Goal: Information Seeking & Learning: Learn about a topic

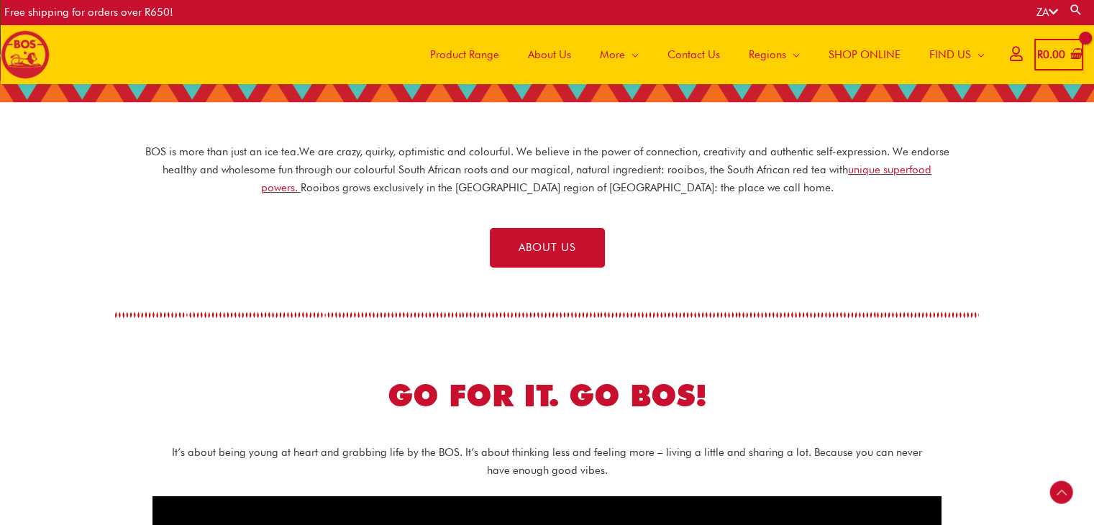
scroll to position [356, 0]
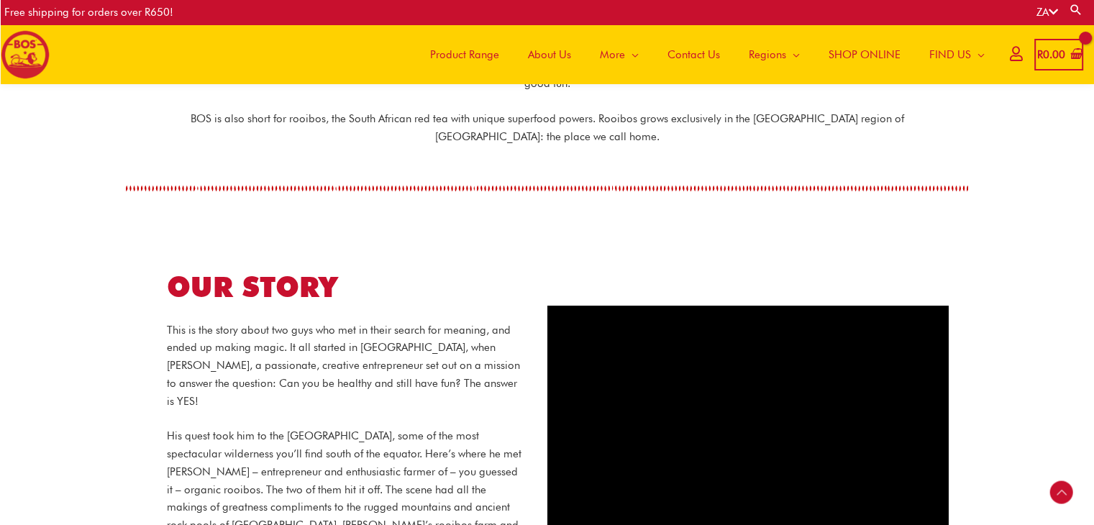
scroll to position [565, 0]
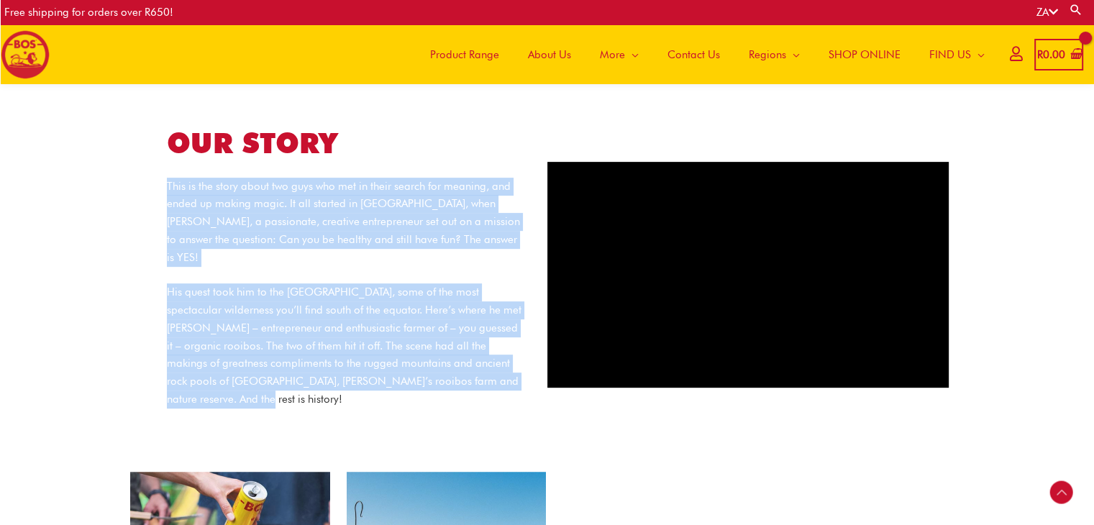
copy div "This is the story about two guys who met in their search for meaning, and ended…"
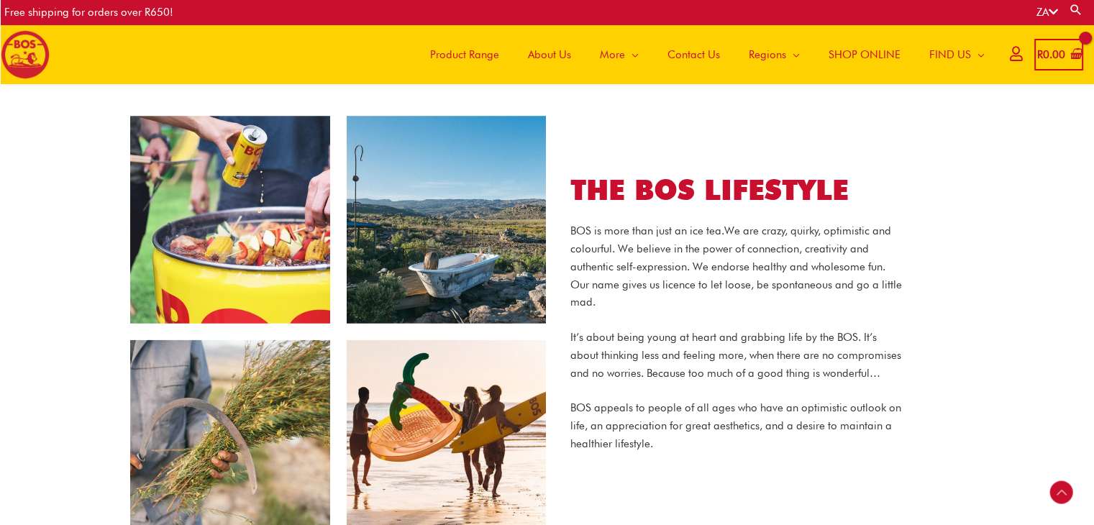
scroll to position [925, 0]
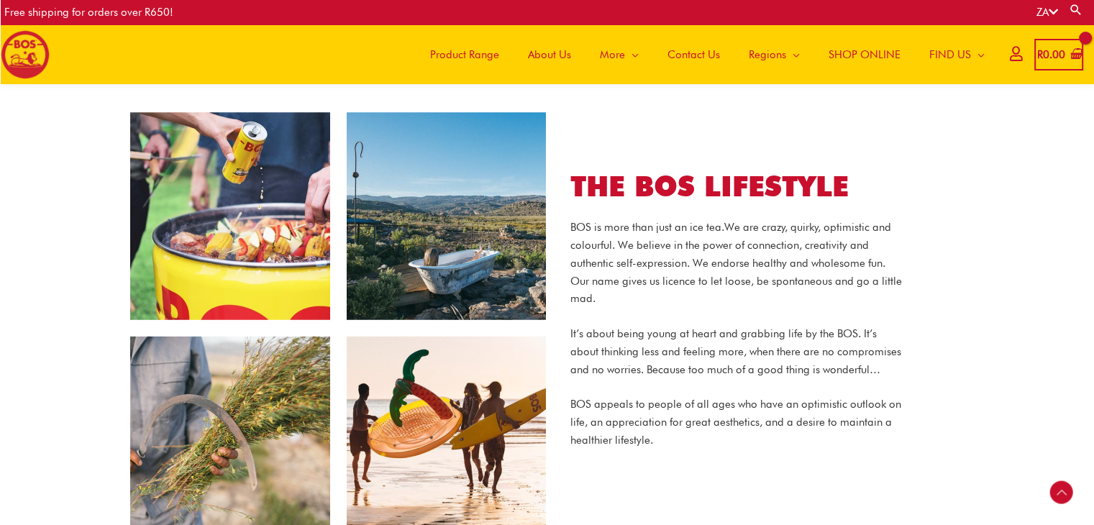
click at [44, 307] on section "THE BOS LIFESTYLE BOS is more than just an ice tea. We are crazy, quirky, optim…" at bounding box center [547, 329] width 1094 height 434
drag, startPoint x: 448, startPoint y: 233, endPoint x: 445, endPoint y: 414, distance: 181.3
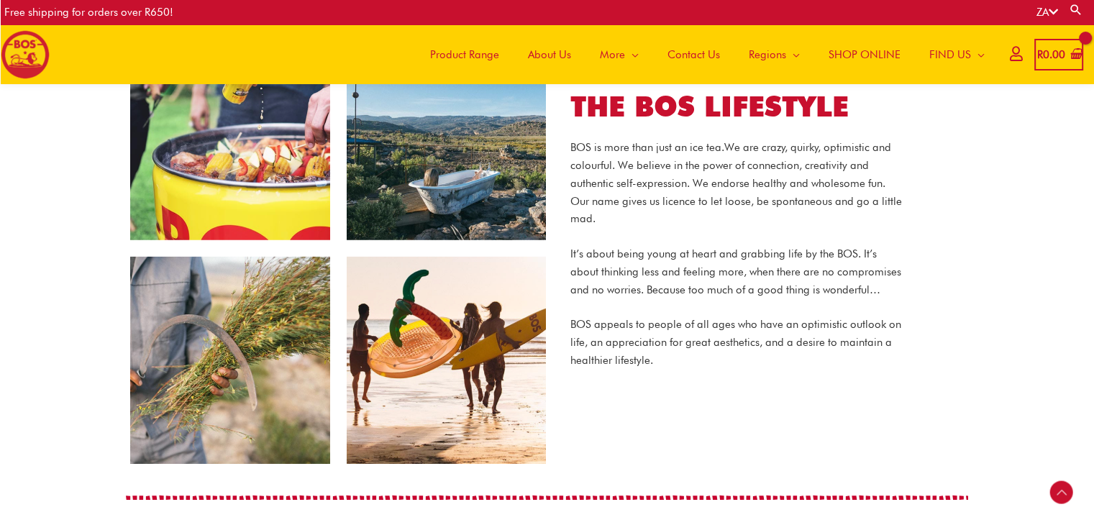
scroll to position [981, 0]
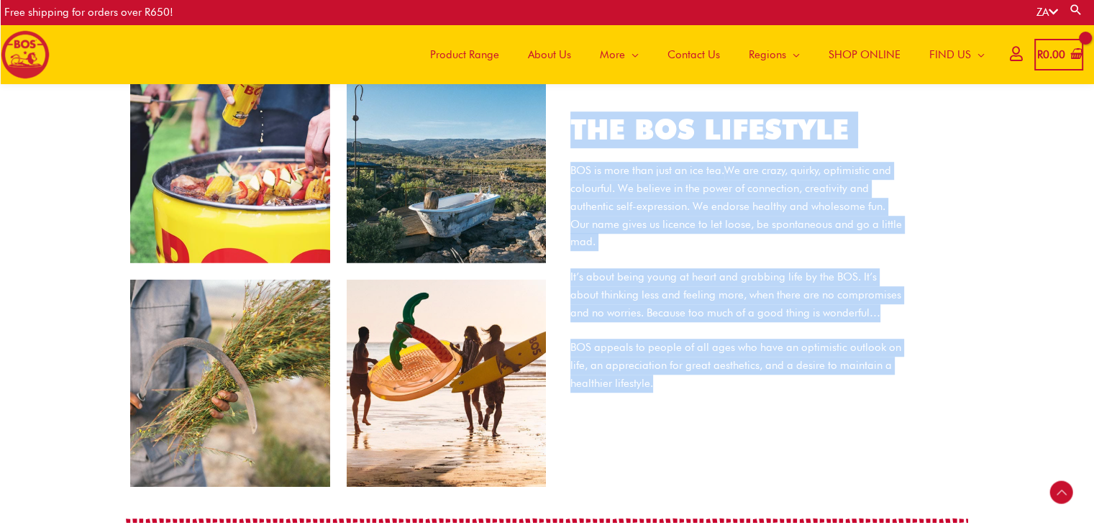
drag, startPoint x: 576, startPoint y: 133, endPoint x: 664, endPoint y: 378, distance: 260.6
click at [664, 378] on div "THE BOS LIFESTYLE BOS is more than just an ice tea. We are crazy, quirky, optim…" at bounding box center [736, 272] width 375 height 320
copy div "THE BOS LIFESTYLE BOS is more than just an ice tea. We are crazy, quirky, optim…"
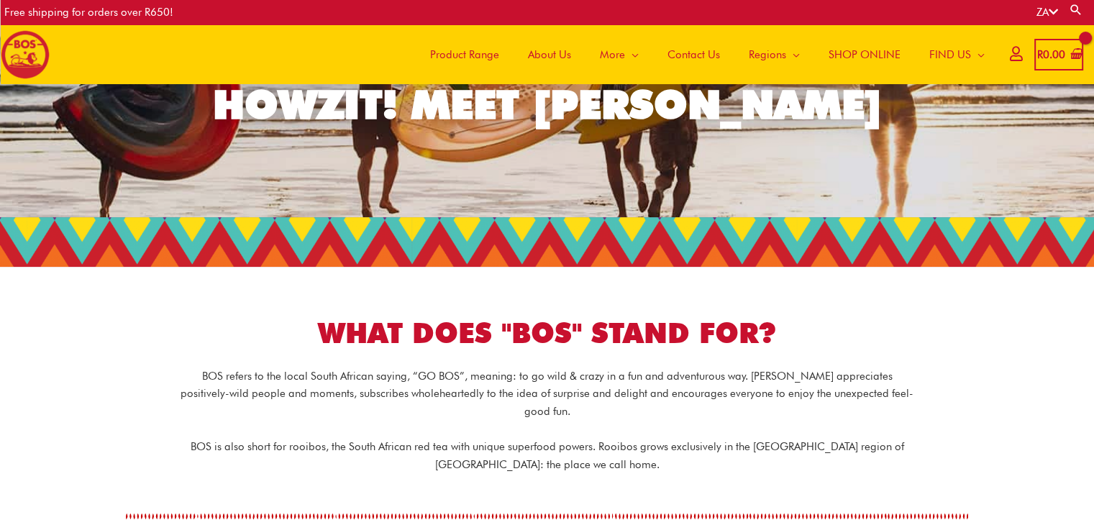
scroll to position [118, 0]
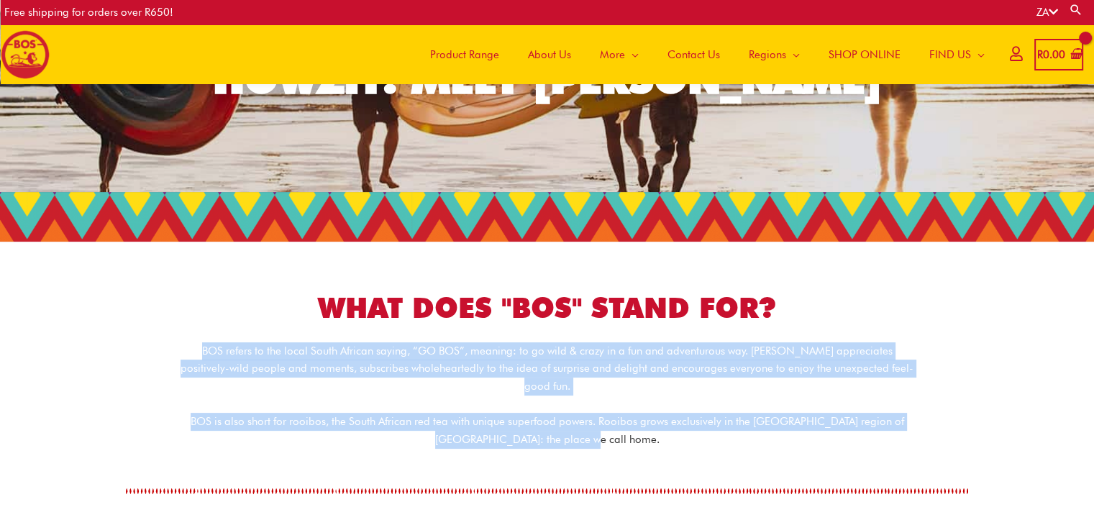
drag, startPoint x: 172, startPoint y: 351, endPoint x: 620, endPoint y: 428, distance: 454.1
click at [620, 428] on div "BOS refers to the local South African saying, “GO BOS”, meaning: to go wild & c…" at bounding box center [548, 396] width 806 height 106
copy div "BOS refers to the local South African saying, “GO BOS”, meaning: to go wild & c…"
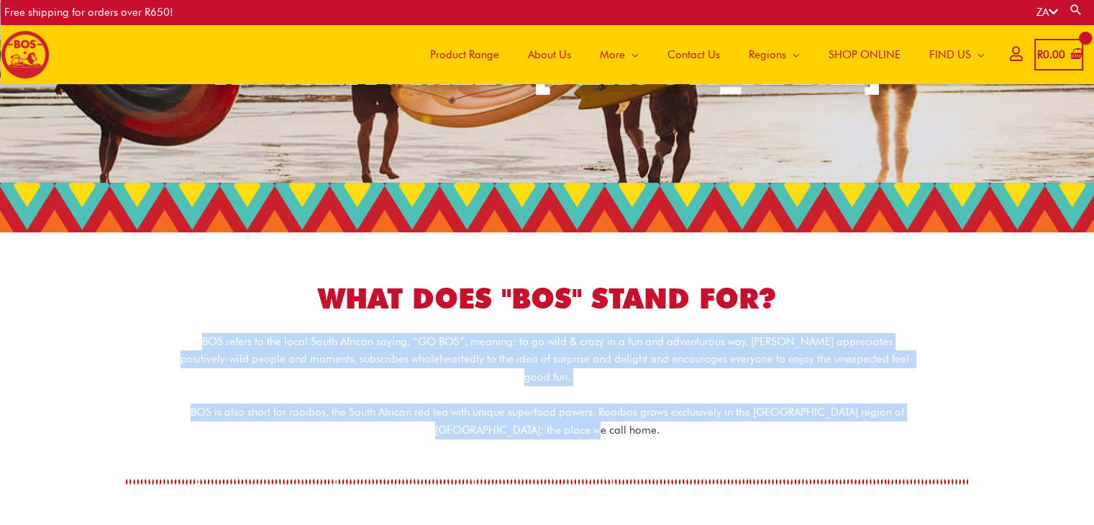
scroll to position [262, 0]
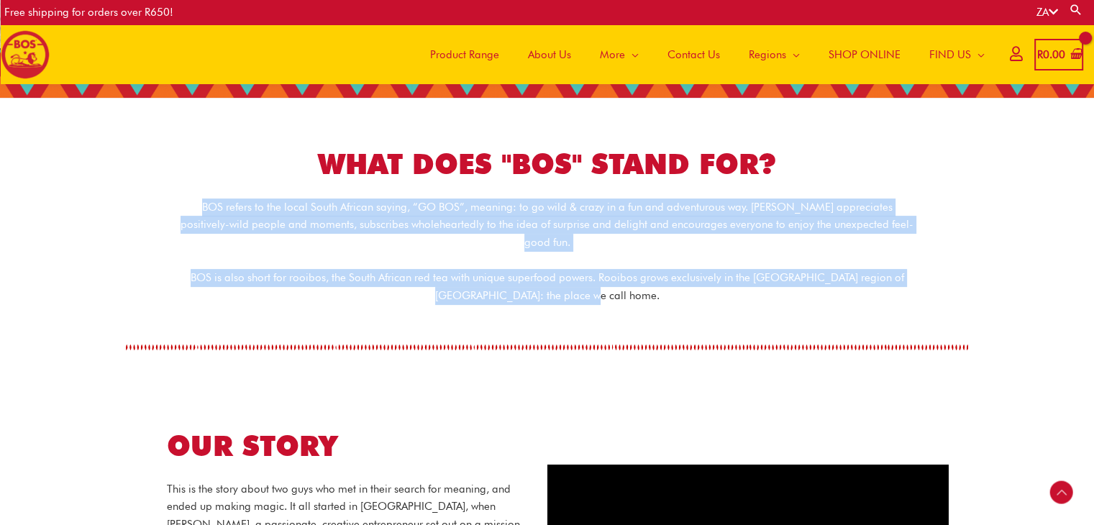
click at [379, 291] on div "BOS refers to the local South African saying, “GO BOS”, meaning: to go wild & c…" at bounding box center [548, 261] width 806 height 124
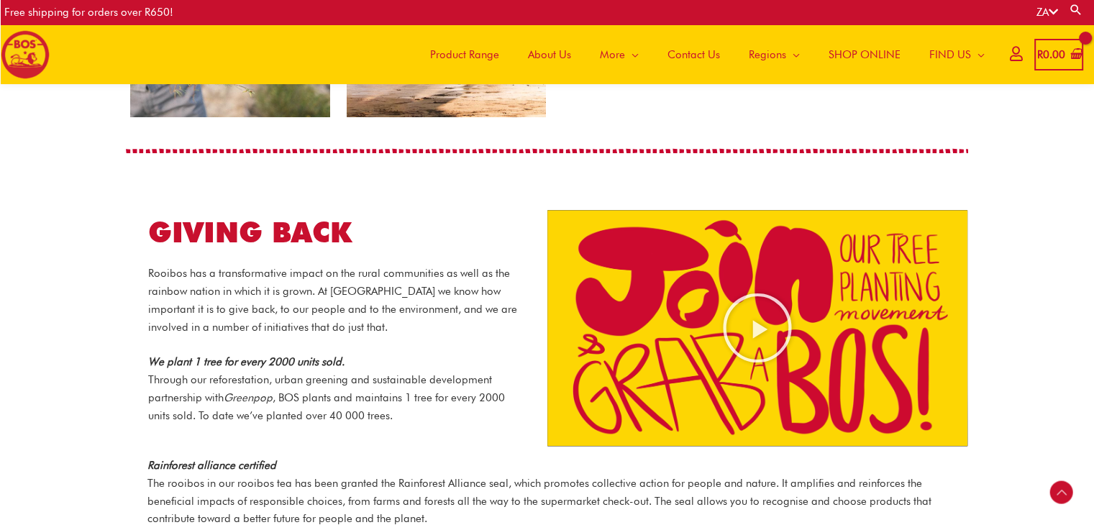
scroll to position [1574, 0]
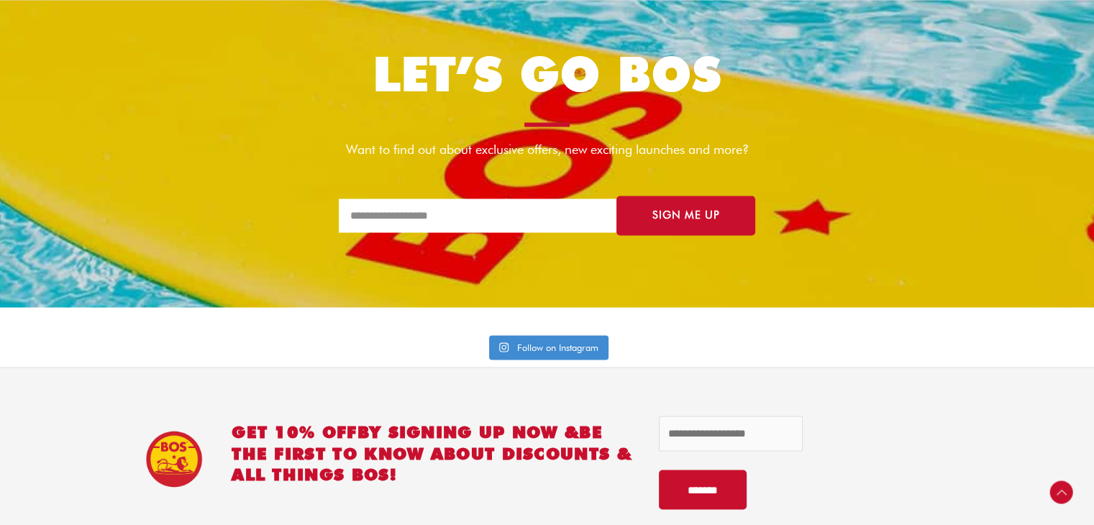
scroll to position [2590, 0]
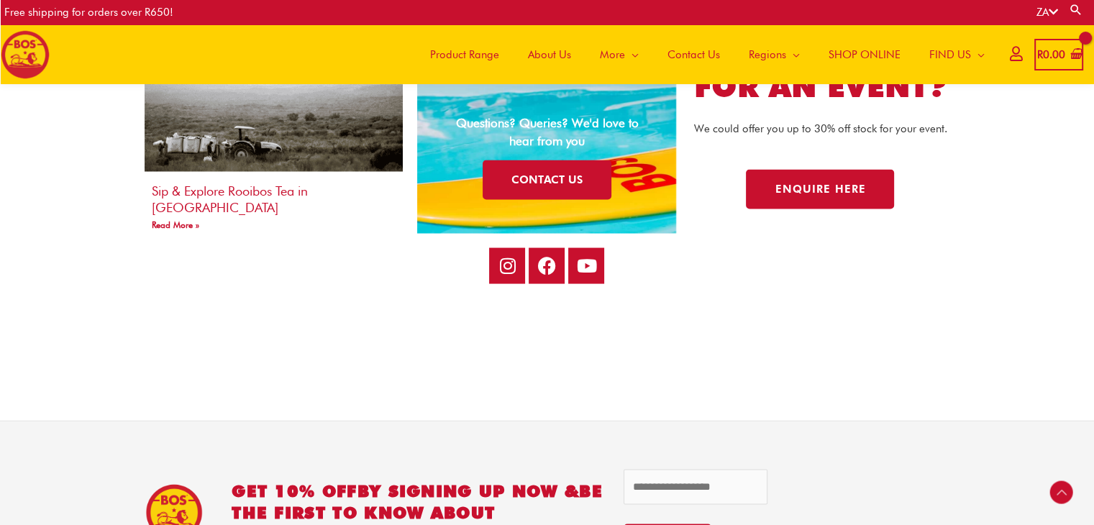
scroll to position [2734, 0]
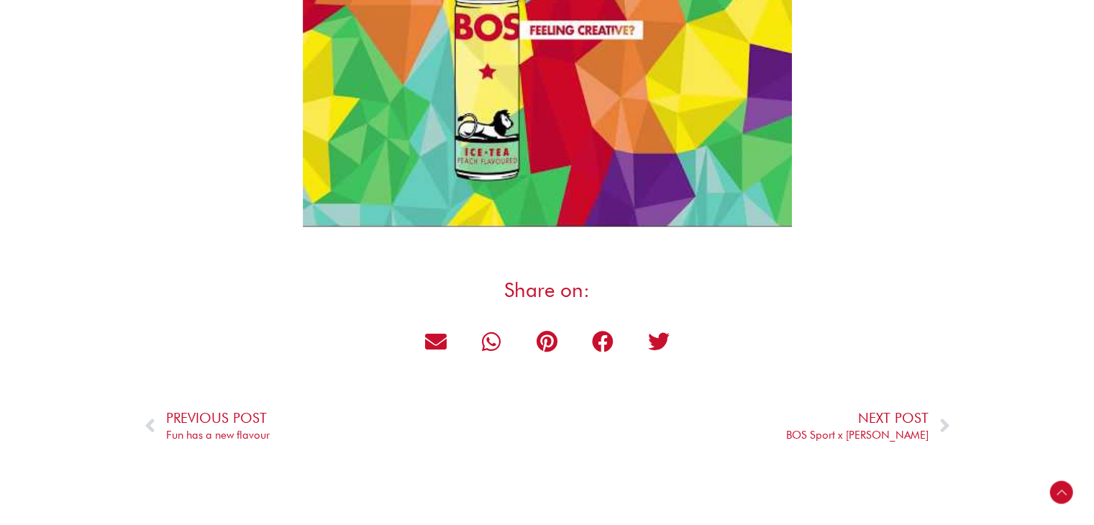
scroll to position [1871, 0]
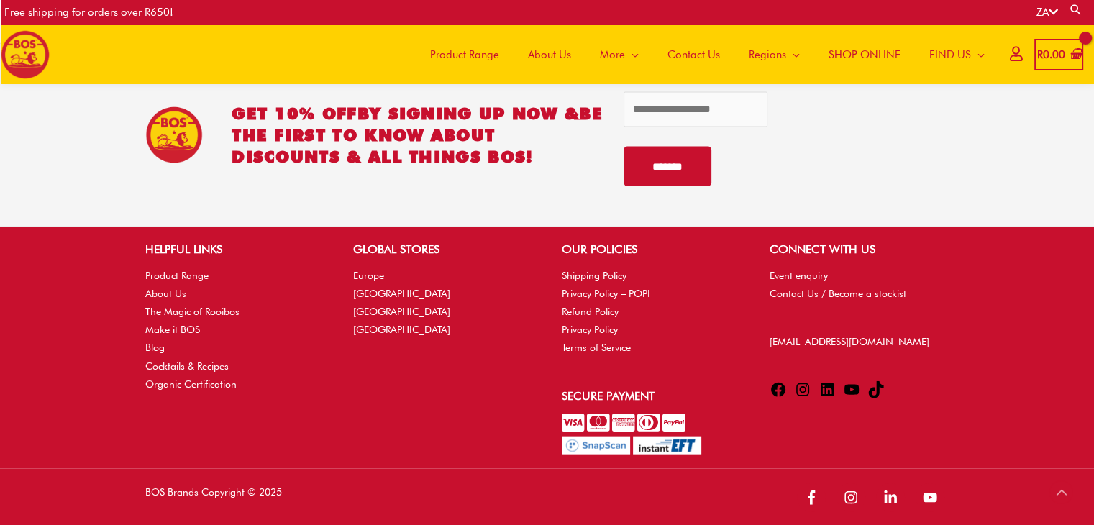
scroll to position [3114, 0]
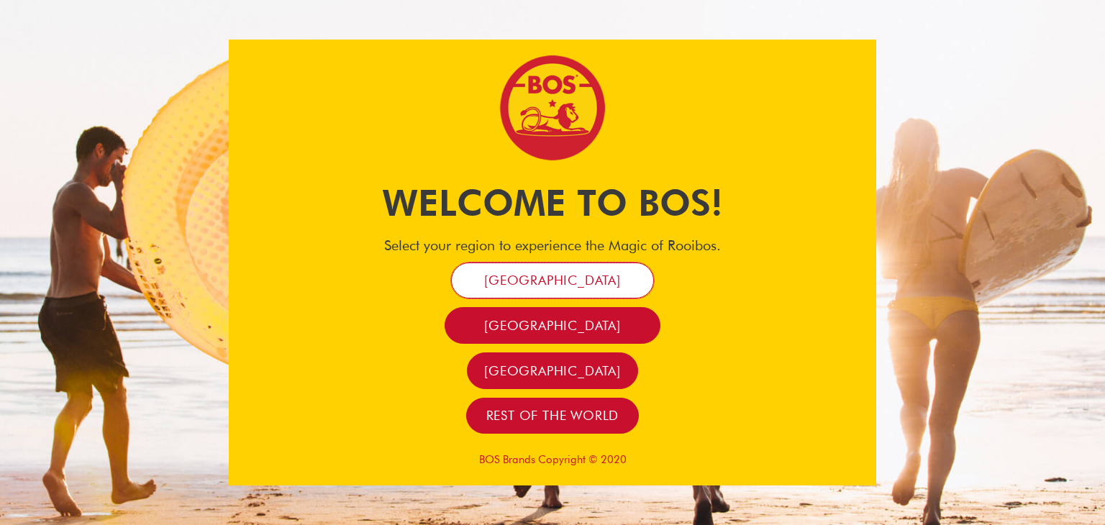
click at [604, 279] on link "[GEOGRAPHIC_DATA]" at bounding box center [552, 281] width 203 height 37
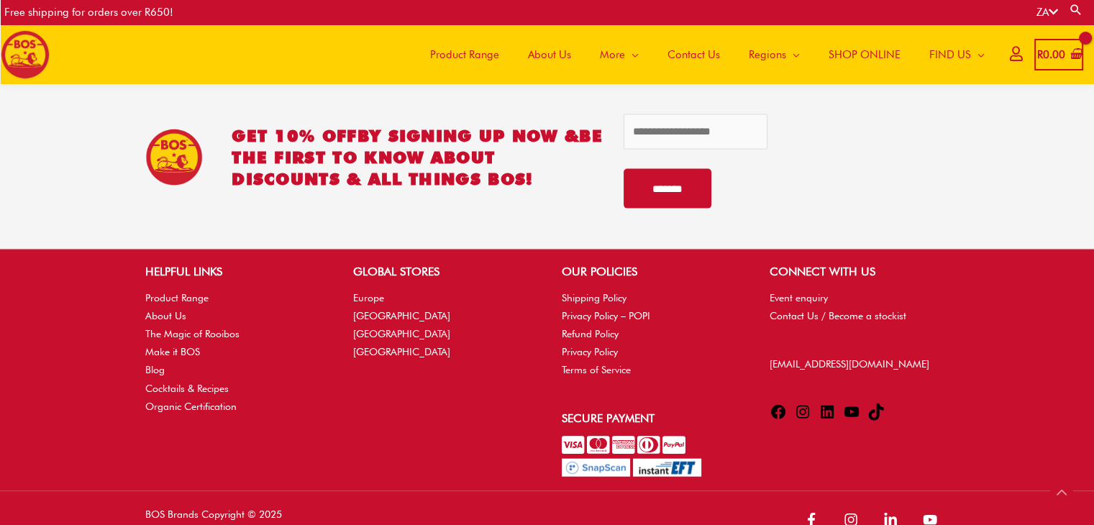
scroll to position [3114, 0]
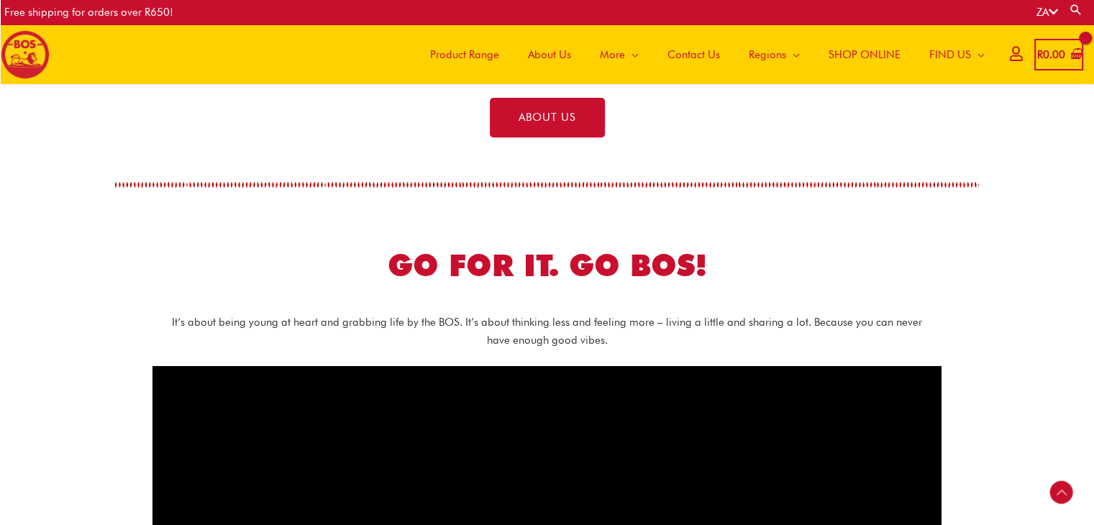
scroll to position [570, 0]
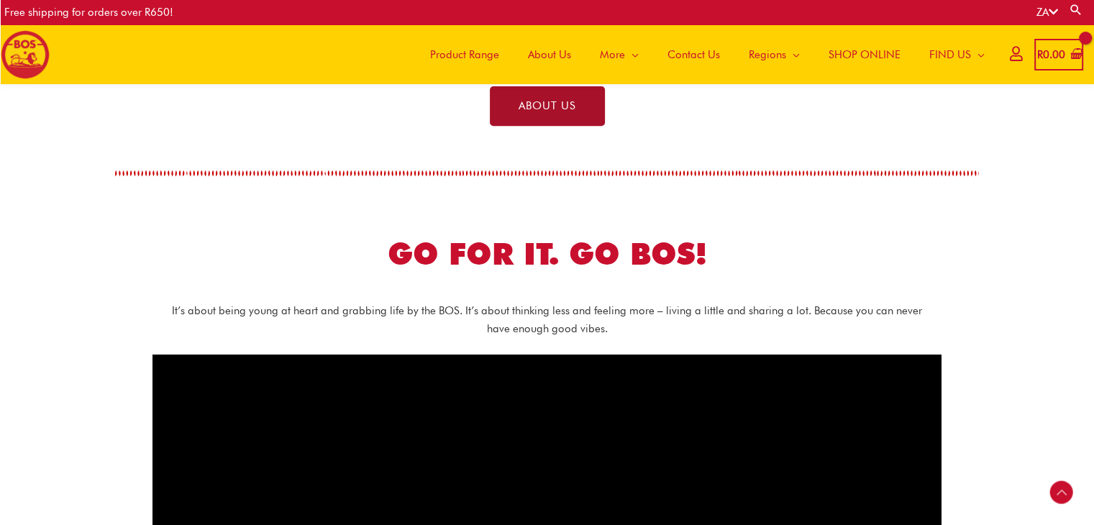
click at [592, 99] on link "ABOUT US" at bounding box center [547, 106] width 115 height 40
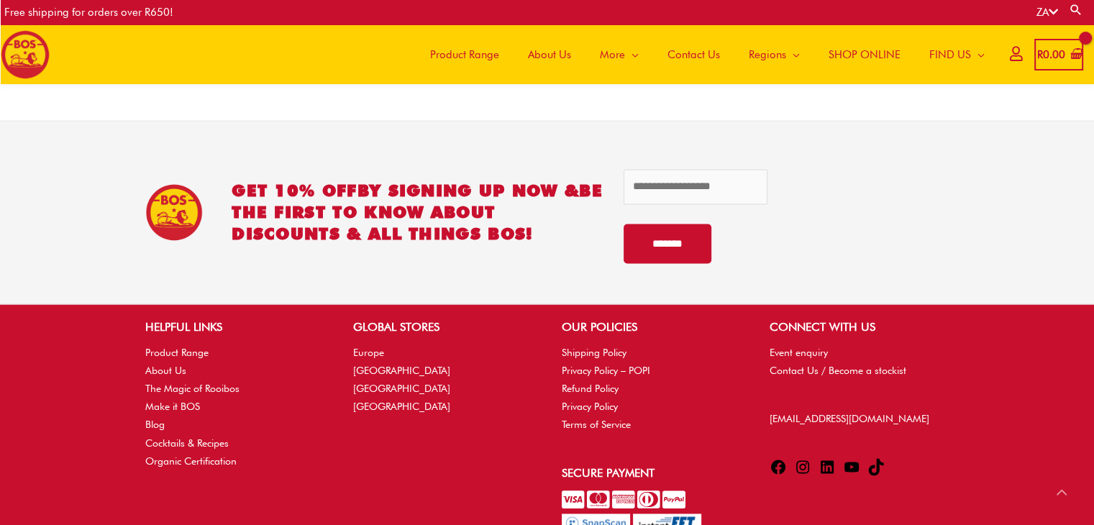
scroll to position [2205, 0]
